Goal: Entertainment & Leisure: Consume media (video, audio)

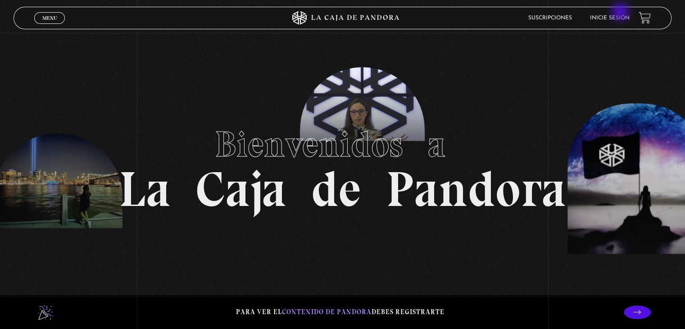
click at [621, 13] on li "Inicie sesión" at bounding box center [610, 18] width 40 height 14
click at [615, 16] on link "Inicie sesión" at bounding box center [610, 17] width 40 height 5
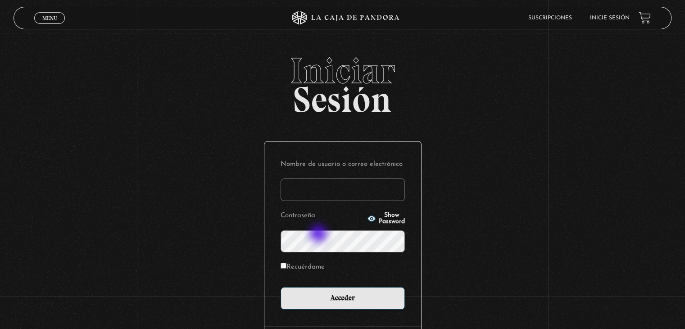
click at [319, 201] on input "Nombre de usuario o correo electrónico" at bounding box center [343, 189] width 124 height 23
type input "[EMAIL_ADDRESS][DOMAIN_NAME]"
click at [397, 225] on span "Show Password" at bounding box center [392, 218] width 26 height 13
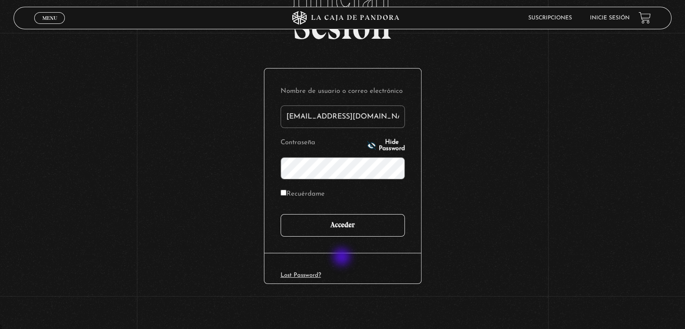
click at [343, 237] on input "Acceder" at bounding box center [343, 225] width 124 height 23
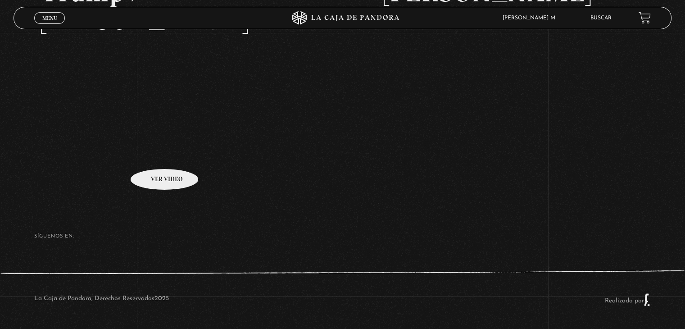
scroll to position [170, 0]
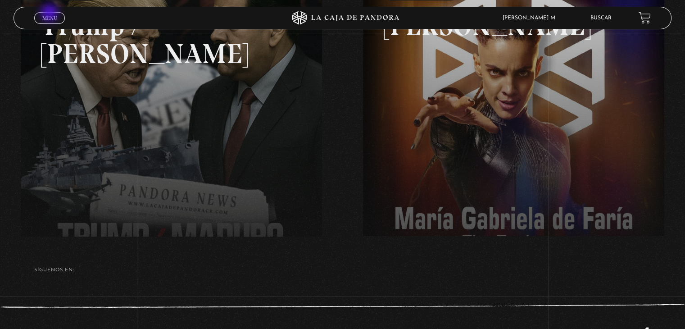
click at [50, 15] on span "Menu" at bounding box center [49, 17] width 15 height 5
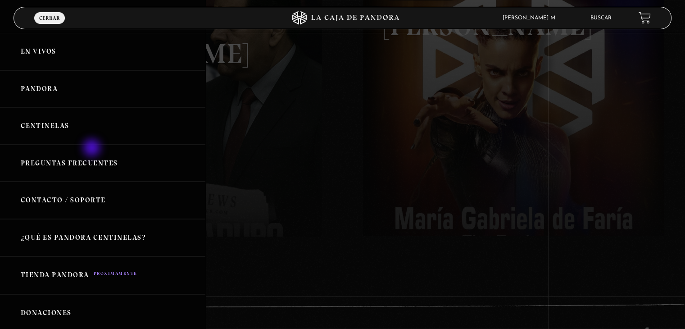
click at [93, 145] on link "Centinelas" at bounding box center [102, 125] width 205 height 37
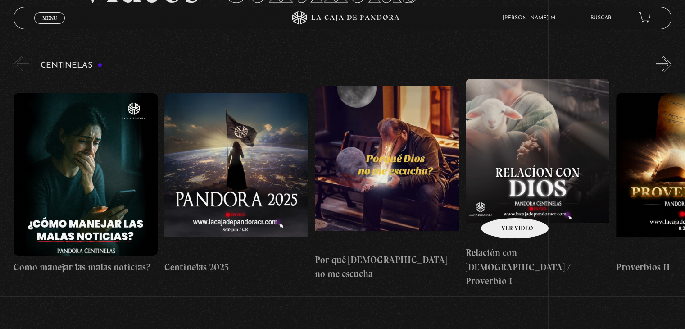
scroll to position [90, 0]
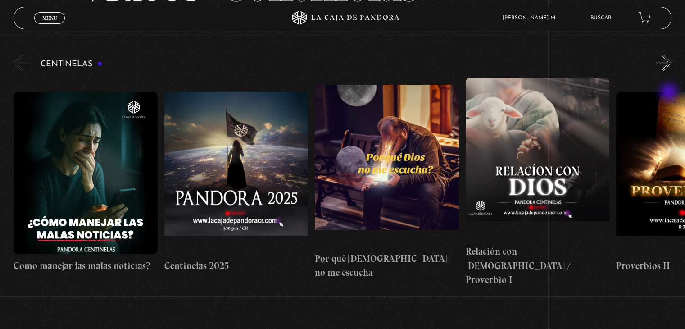
click at [670, 71] on button "»" at bounding box center [664, 63] width 16 height 16
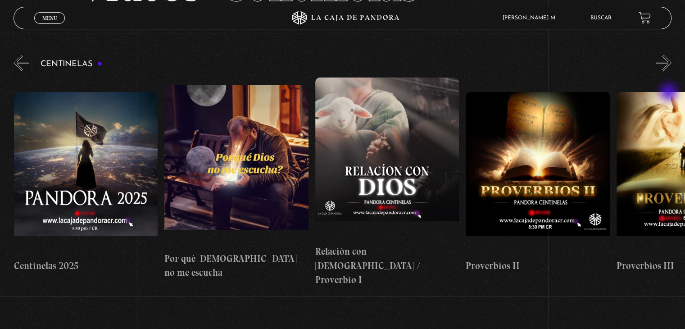
click at [670, 71] on button "»" at bounding box center [664, 63] width 16 height 16
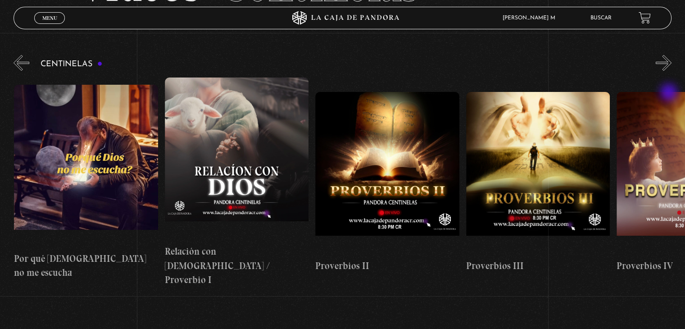
click at [670, 71] on button "»" at bounding box center [664, 63] width 16 height 16
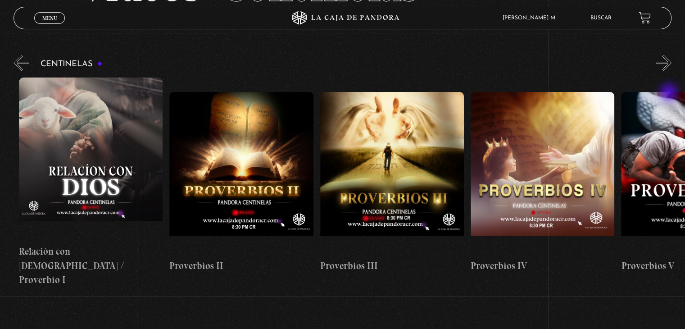
click at [670, 71] on button "»" at bounding box center [664, 63] width 16 height 16
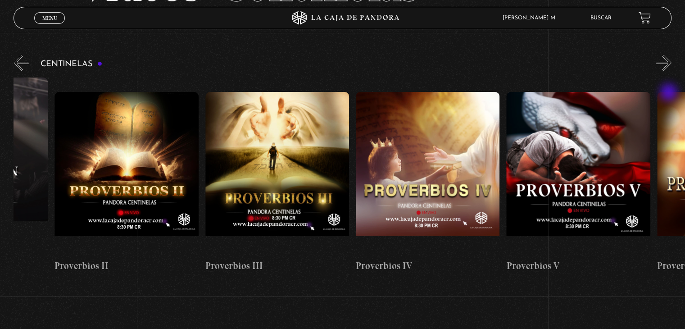
click at [670, 71] on button "»" at bounding box center [664, 63] width 16 height 16
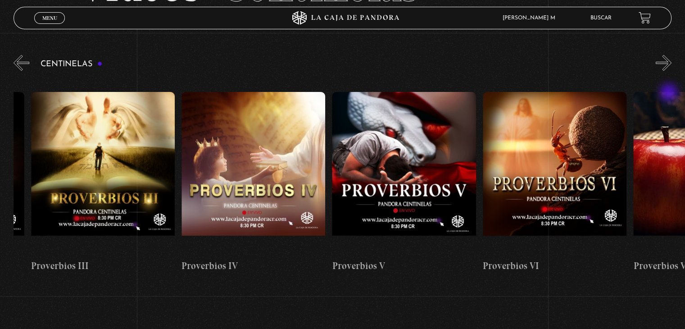
click at [670, 71] on button "»" at bounding box center [664, 63] width 16 height 16
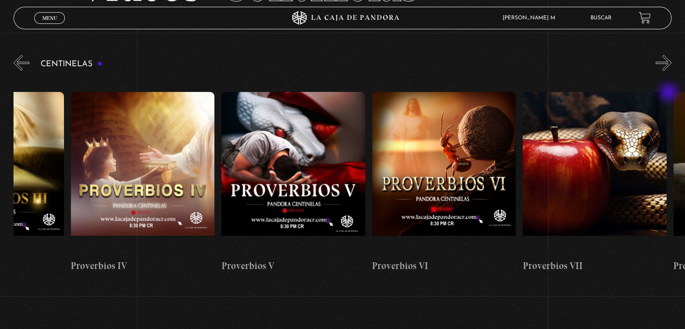
click at [670, 71] on button "»" at bounding box center [664, 63] width 16 height 16
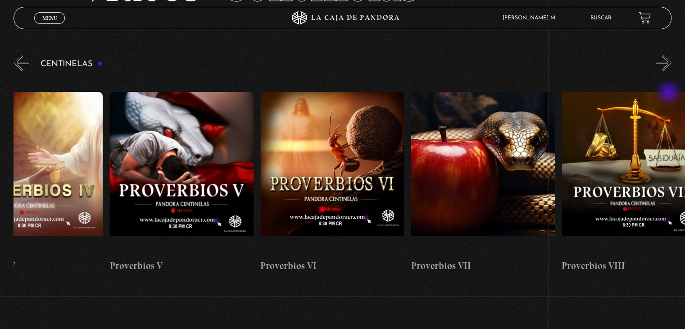
click at [670, 71] on button "»" at bounding box center [664, 63] width 16 height 16
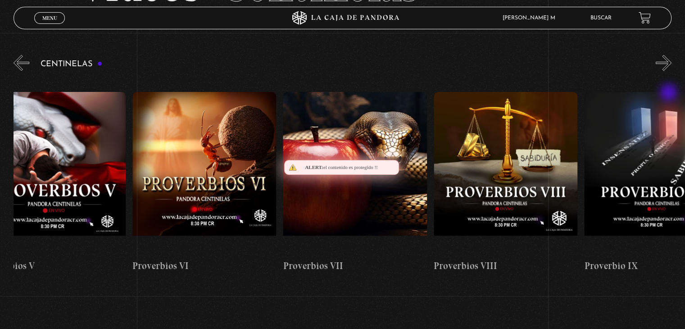
click at [670, 71] on button "»" at bounding box center [664, 63] width 16 height 16
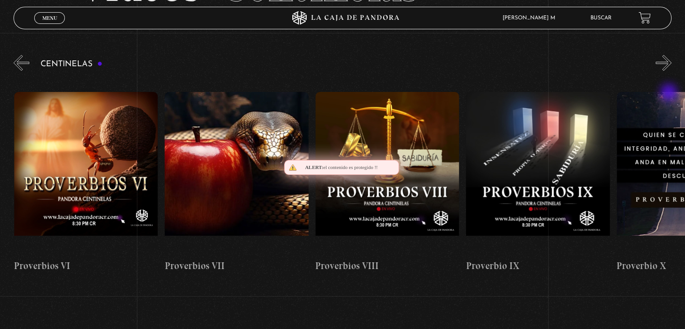
click at [670, 71] on button "»" at bounding box center [664, 63] width 16 height 16
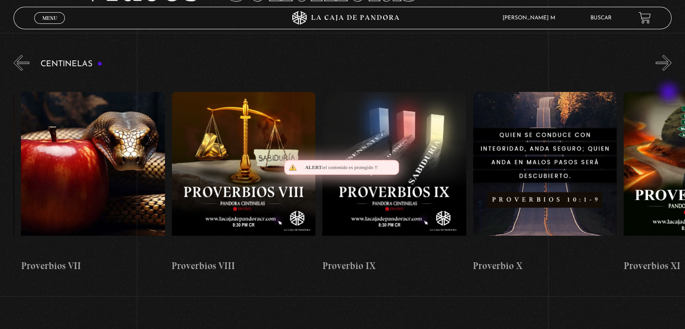
click at [670, 71] on button "»" at bounding box center [664, 63] width 16 height 16
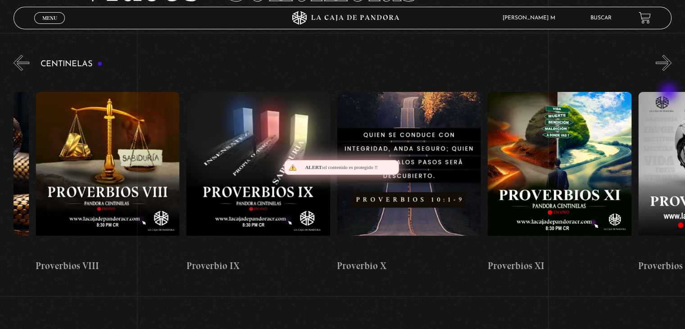
click at [670, 71] on button "»" at bounding box center [664, 63] width 16 height 16
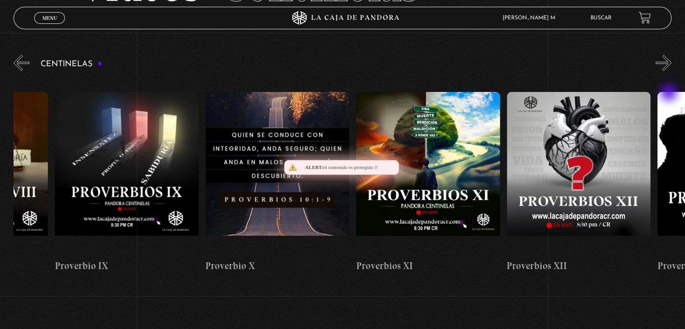
click at [670, 71] on button "»" at bounding box center [664, 63] width 16 height 16
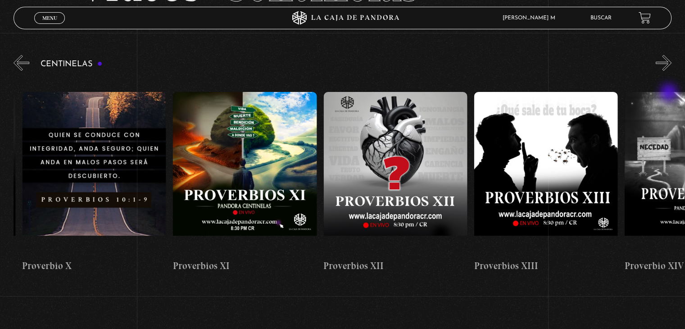
click at [670, 71] on button "»" at bounding box center [664, 63] width 16 height 16
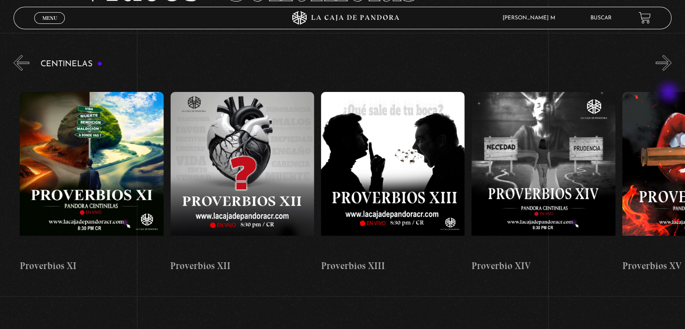
click at [670, 71] on button "»" at bounding box center [664, 63] width 16 height 16
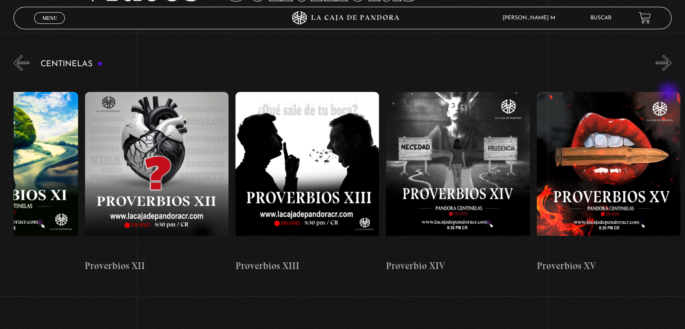
click at [670, 71] on button "»" at bounding box center [664, 63] width 16 height 16
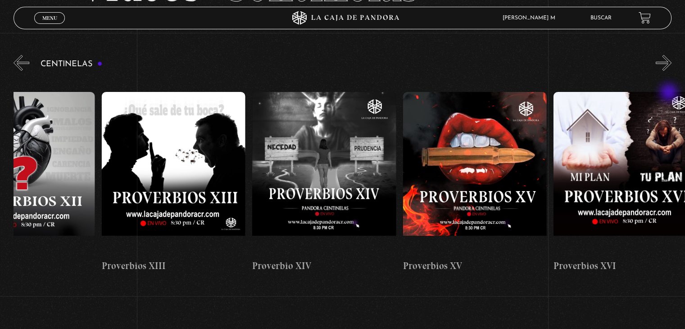
click at [670, 71] on button "»" at bounding box center [664, 63] width 16 height 16
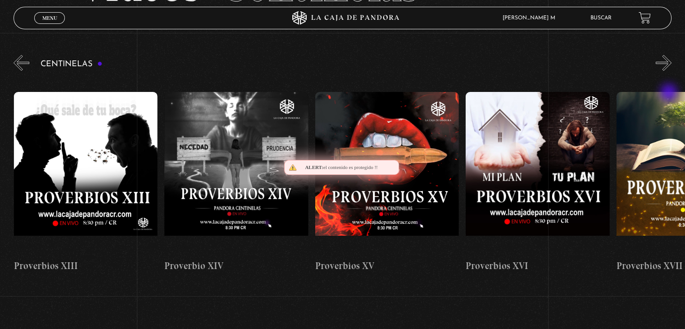
click at [670, 71] on button "»" at bounding box center [664, 63] width 16 height 16
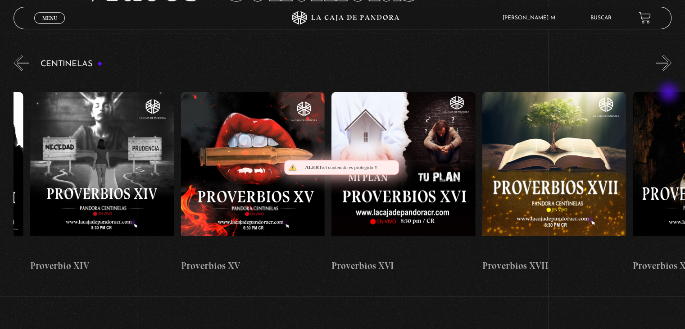
click at [670, 71] on button "»" at bounding box center [664, 63] width 16 height 16
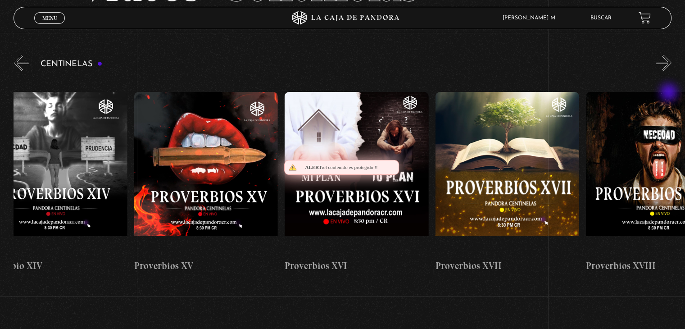
click at [670, 71] on button "»" at bounding box center [664, 63] width 16 height 16
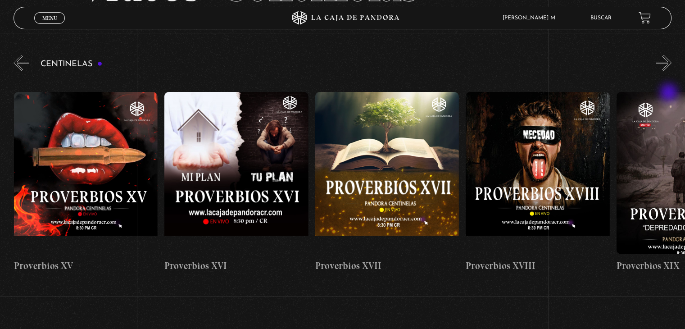
click at [670, 71] on button "»" at bounding box center [664, 63] width 16 height 16
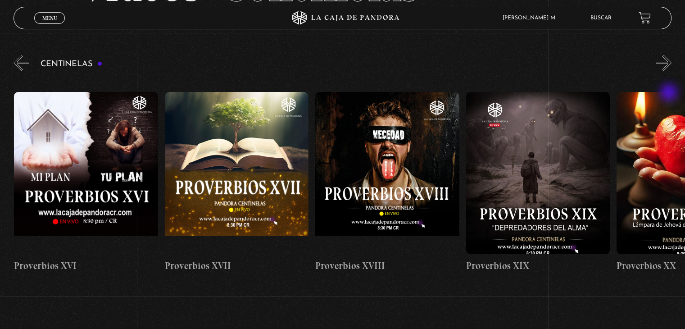
click at [670, 71] on button "»" at bounding box center [664, 63] width 16 height 16
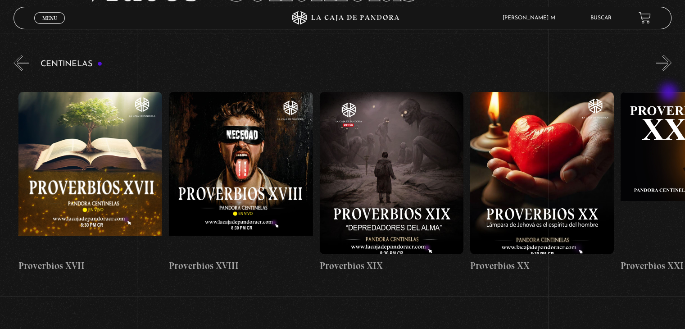
click at [670, 71] on button "»" at bounding box center [664, 63] width 16 height 16
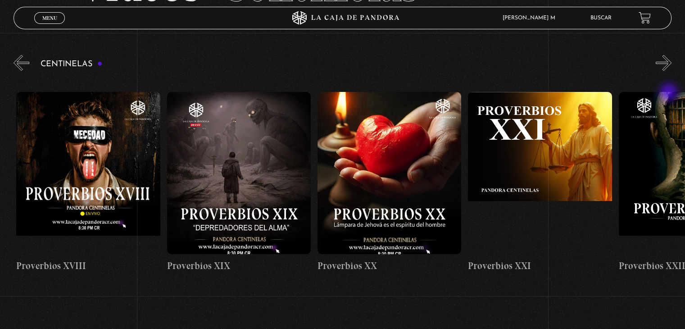
click at [670, 71] on button "»" at bounding box center [664, 63] width 16 height 16
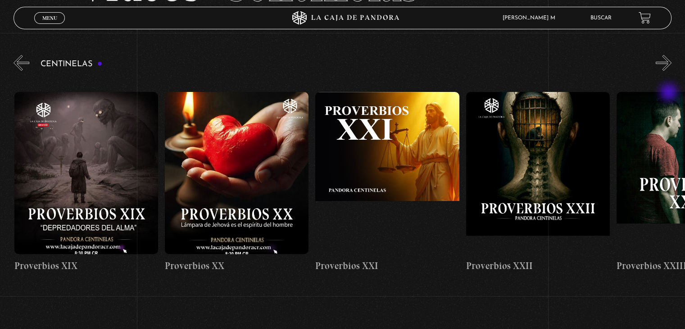
click at [670, 71] on button "»" at bounding box center [664, 63] width 16 height 16
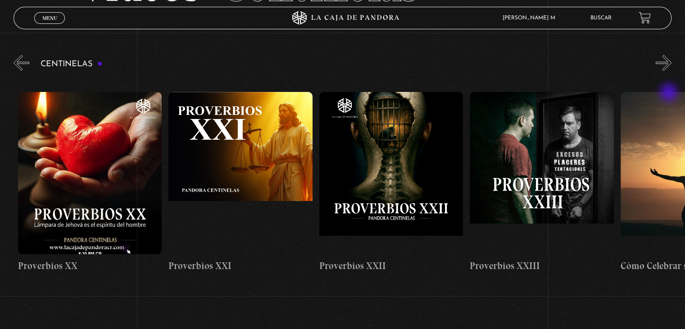
click at [670, 71] on button "»" at bounding box center [664, 63] width 16 height 16
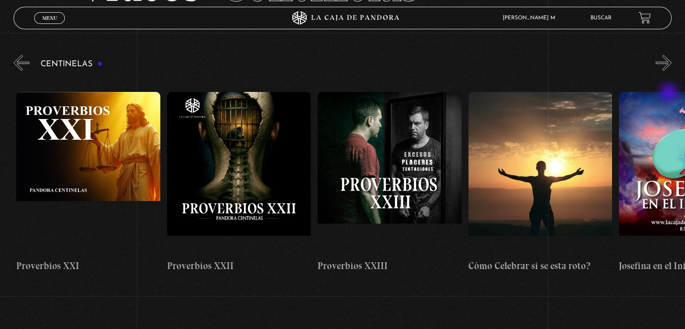
click at [670, 71] on button "»" at bounding box center [664, 63] width 16 height 16
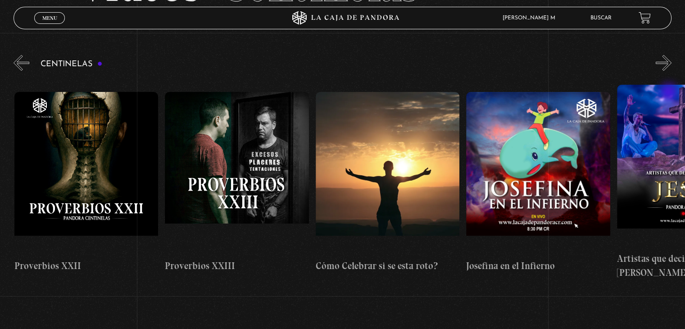
click at [670, 71] on button "»" at bounding box center [664, 63] width 16 height 16
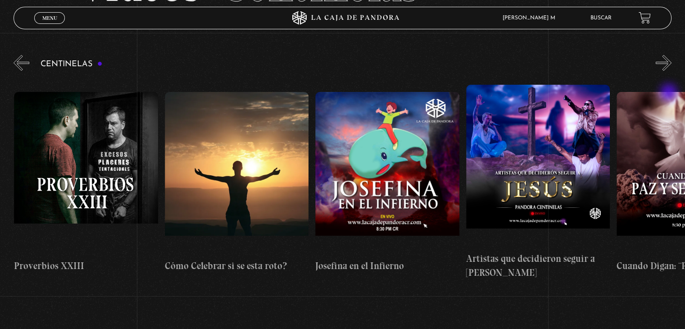
click at [670, 71] on button "»" at bounding box center [664, 63] width 16 height 16
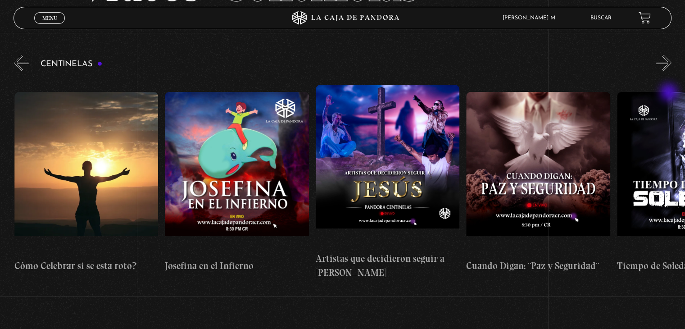
click at [670, 71] on button "»" at bounding box center [664, 63] width 16 height 16
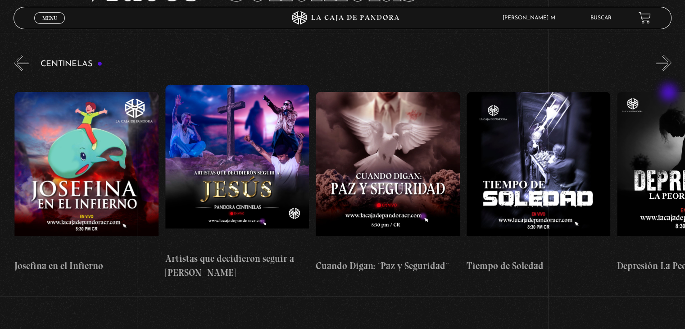
click at [670, 71] on button "»" at bounding box center [664, 63] width 16 height 16
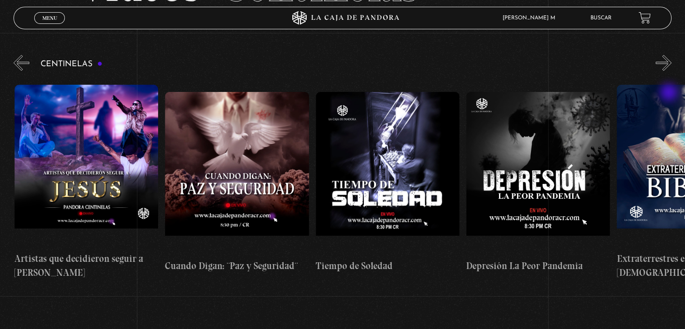
click at [670, 71] on button "»" at bounding box center [664, 63] width 16 height 16
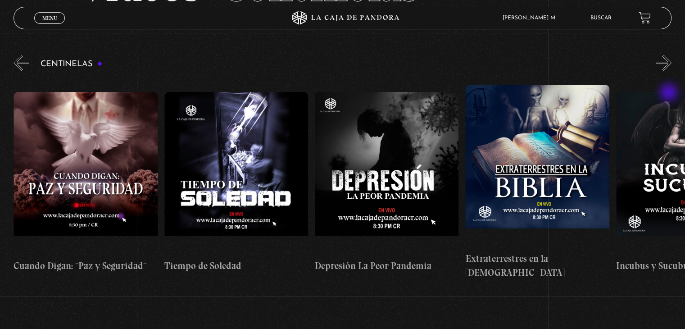
click at [670, 71] on button "»" at bounding box center [664, 63] width 16 height 16
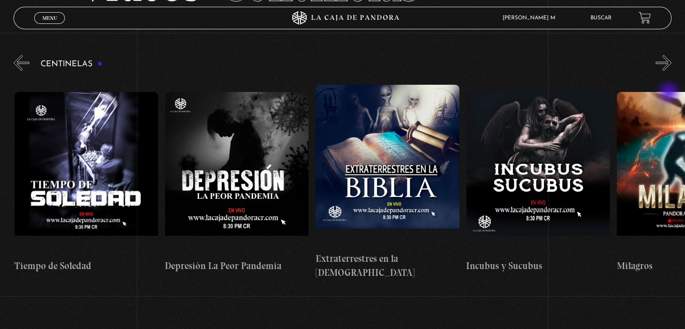
scroll to position [0, 4520]
click at [670, 71] on button "»" at bounding box center [664, 63] width 16 height 16
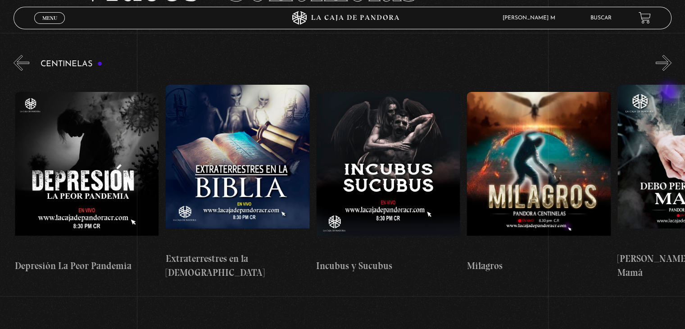
click at [670, 71] on button "»" at bounding box center [664, 63] width 16 height 16
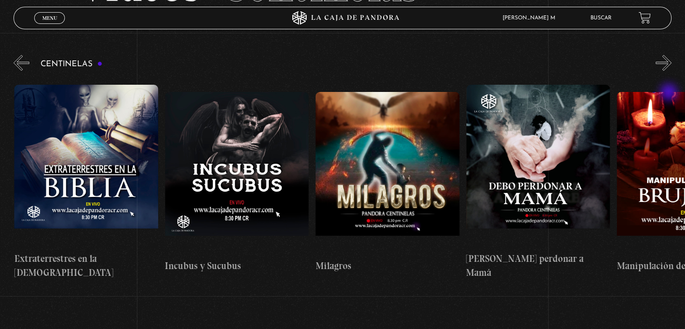
click at [670, 71] on button "»" at bounding box center [664, 63] width 16 height 16
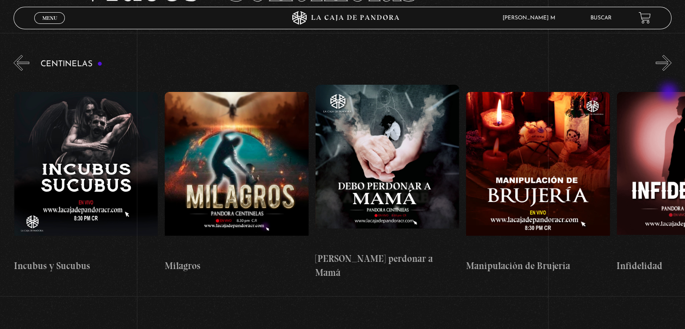
scroll to position [0, 4972]
click at [670, 71] on button "»" at bounding box center [664, 63] width 16 height 16
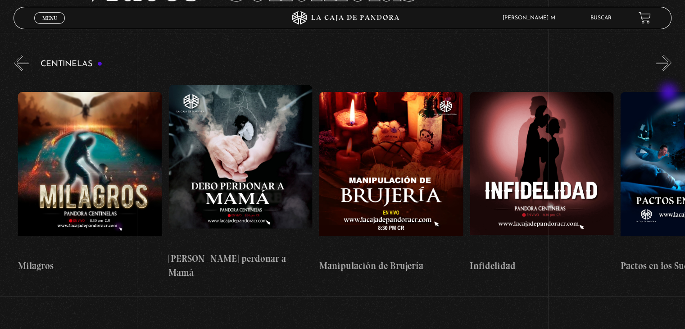
click at [670, 71] on button "»" at bounding box center [664, 63] width 16 height 16
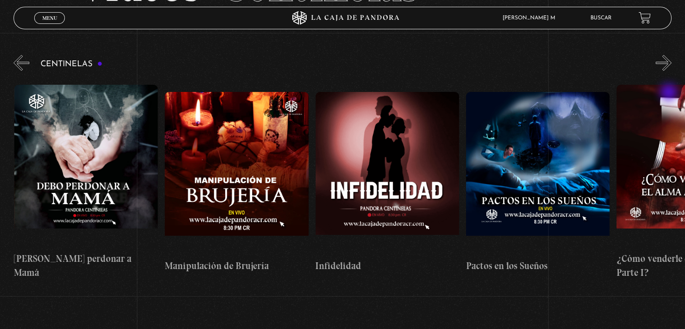
click at [670, 71] on button "»" at bounding box center [664, 63] width 16 height 16
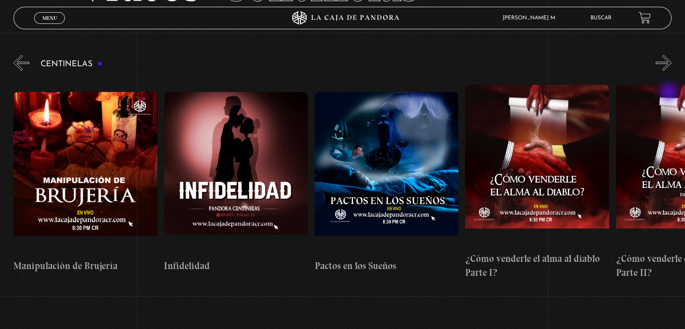
click at [670, 71] on button "»" at bounding box center [664, 63] width 16 height 16
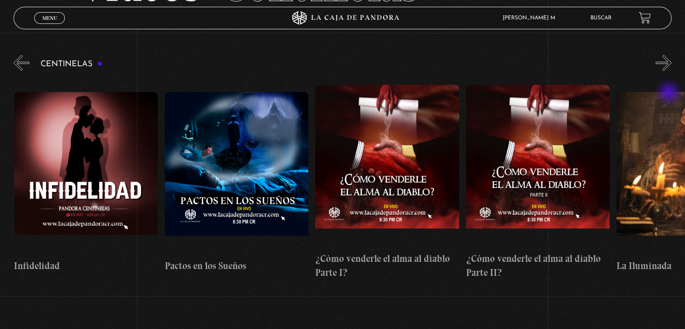
click at [670, 71] on button "»" at bounding box center [664, 63] width 16 height 16
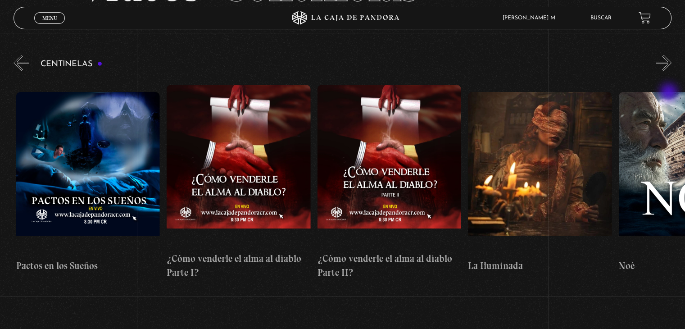
click at [670, 71] on button "»" at bounding box center [664, 63] width 16 height 16
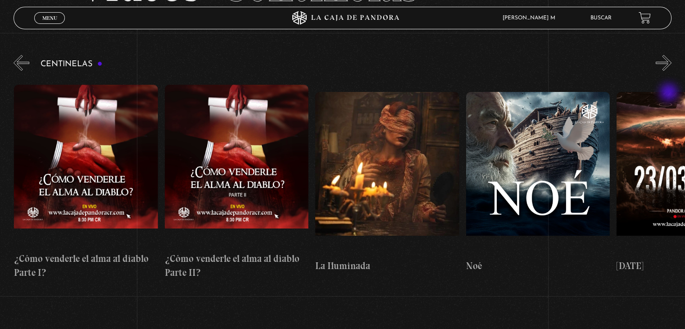
click at [670, 71] on button "»" at bounding box center [664, 63] width 16 height 16
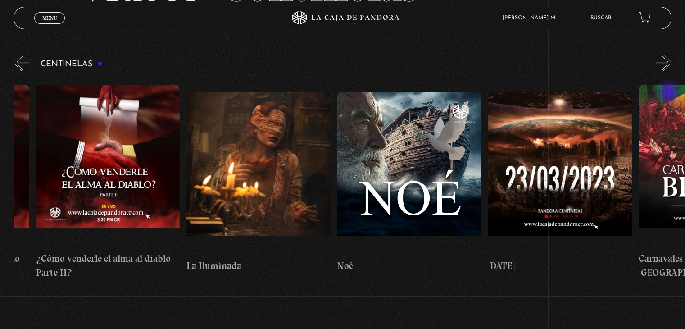
click at [670, 71] on button "»" at bounding box center [664, 63] width 16 height 16
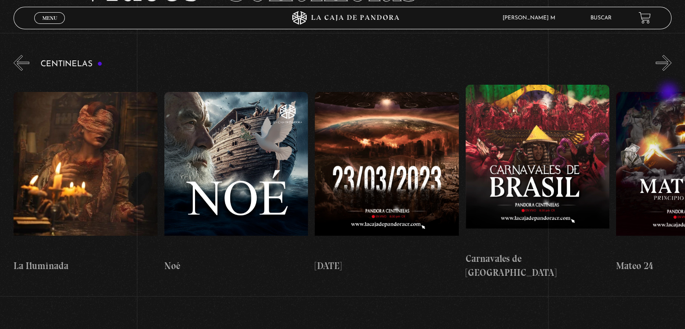
click at [670, 71] on button "»" at bounding box center [664, 63] width 16 height 16
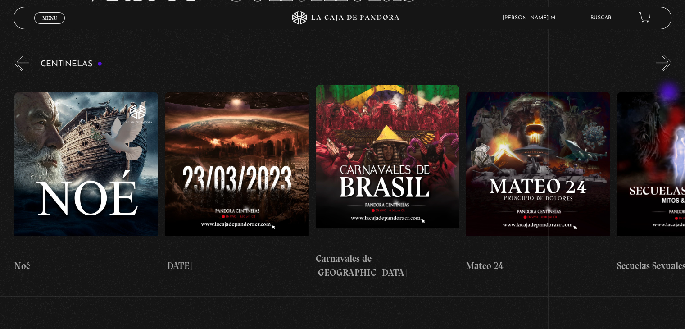
click at [670, 71] on button "»" at bounding box center [664, 63] width 16 height 16
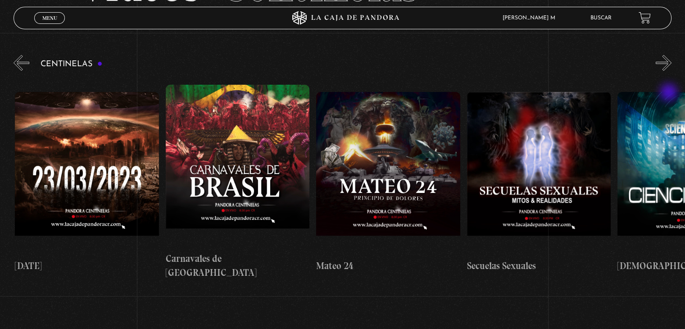
click at [670, 71] on button "»" at bounding box center [664, 63] width 16 height 16
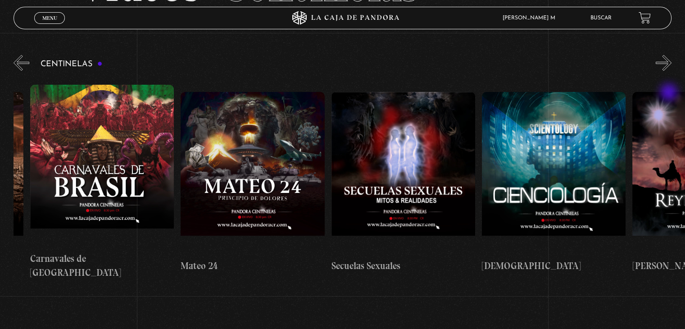
click at [670, 71] on button "»" at bounding box center [664, 63] width 16 height 16
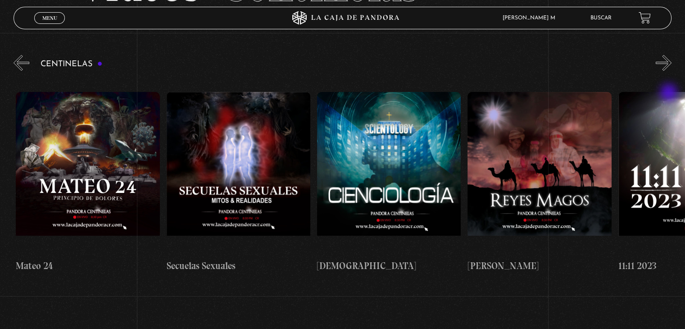
click at [670, 71] on button "»" at bounding box center [664, 63] width 16 height 16
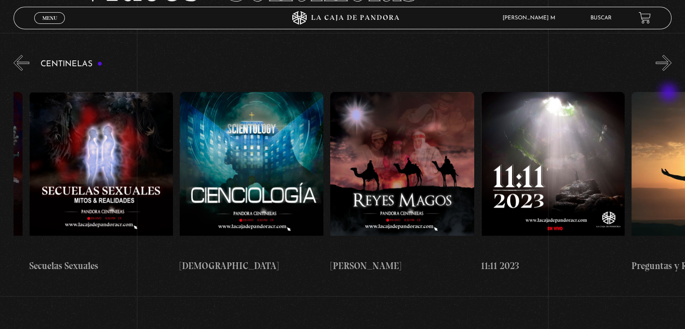
click at [670, 71] on button "»" at bounding box center [664, 63] width 16 height 16
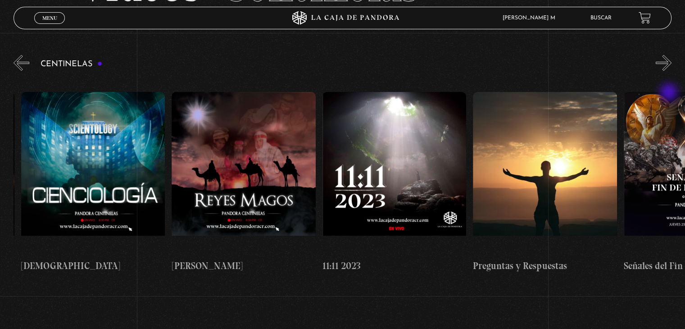
click at [670, 71] on button "»" at bounding box center [664, 63] width 16 height 16
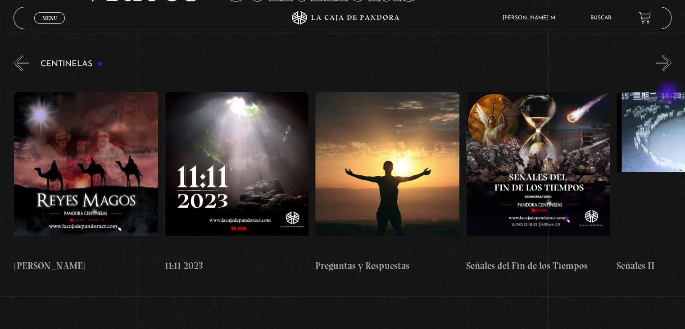
click at [670, 71] on button "»" at bounding box center [664, 63] width 16 height 16
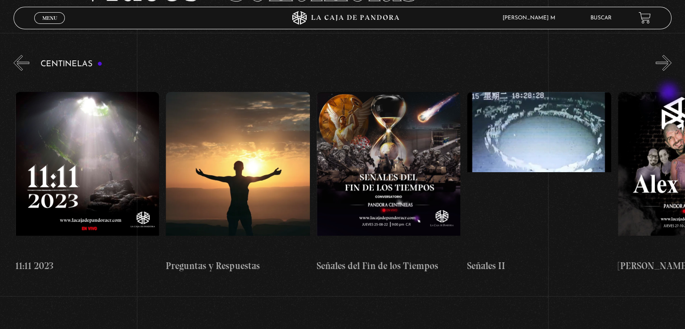
click at [670, 71] on button "»" at bounding box center [664, 63] width 16 height 16
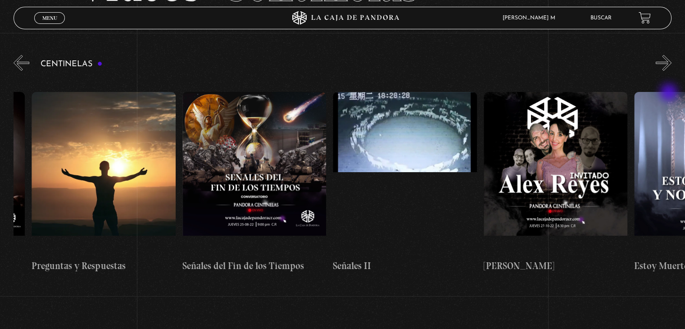
click at [670, 71] on button "»" at bounding box center [664, 63] width 16 height 16
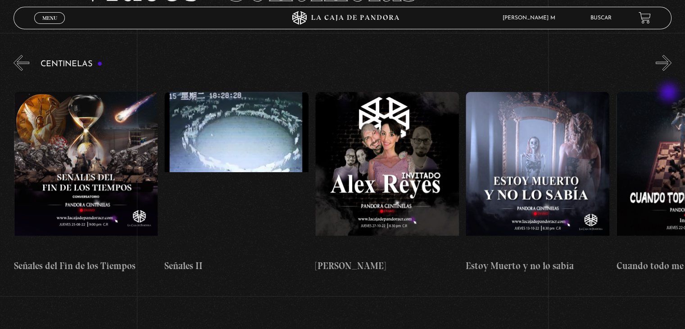
click at [670, 71] on button "»" at bounding box center [664, 63] width 16 height 16
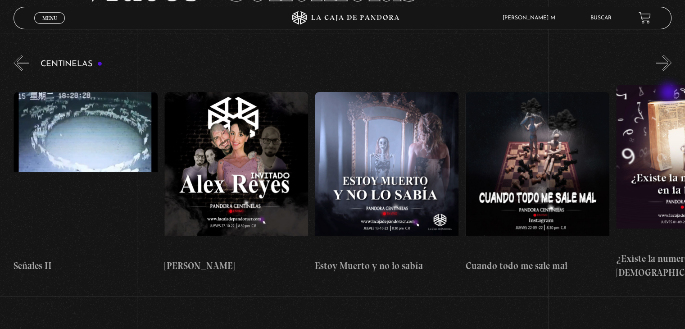
click at [670, 71] on button "»" at bounding box center [664, 63] width 16 height 16
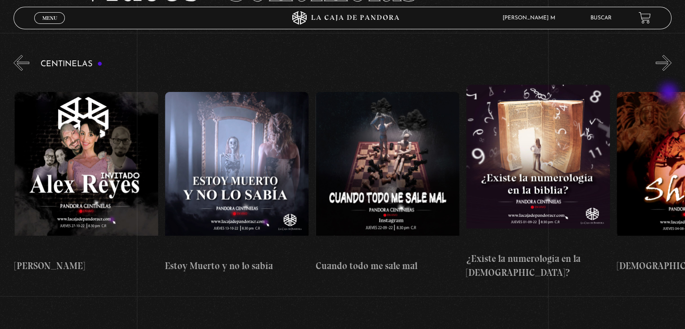
scroll to position [0, 7985]
click at [670, 71] on button "»" at bounding box center [664, 63] width 16 height 16
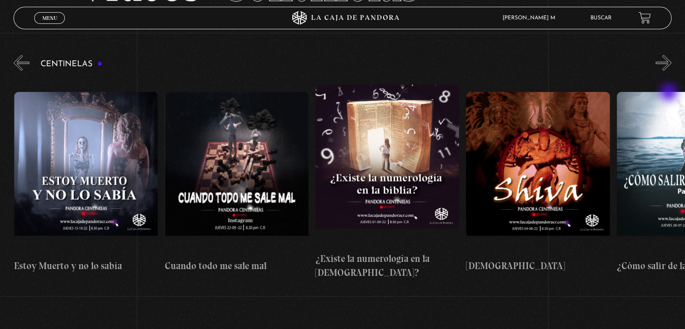
scroll to position [0, 8136]
click at [674, 82] on div "Centinelas" at bounding box center [350, 170] width 672 height 234
click at [672, 71] on button "»" at bounding box center [664, 63] width 16 height 16
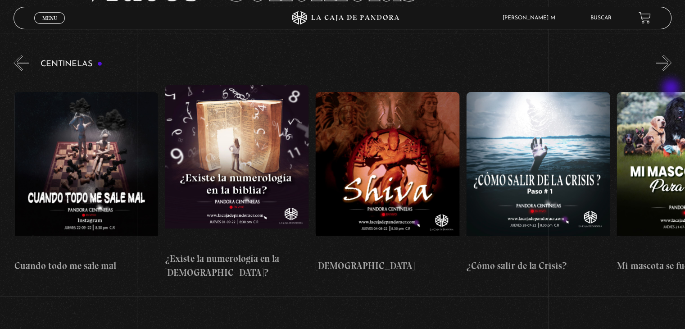
scroll to position [0, 8287]
click at [556, 273] on h4 "¿Cómo salir de la Crisis?" at bounding box center [538, 266] width 144 height 14
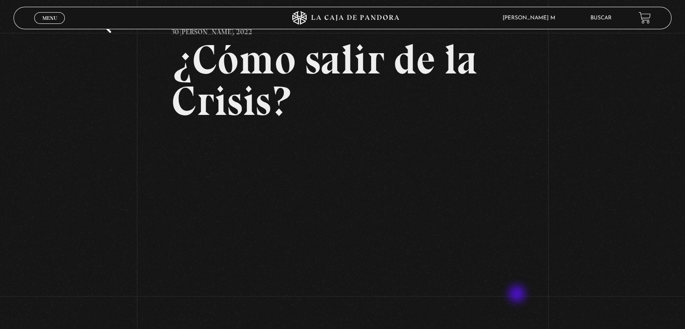
scroll to position [90, 0]
